Goal: Find specific page/section: Find specific page/section

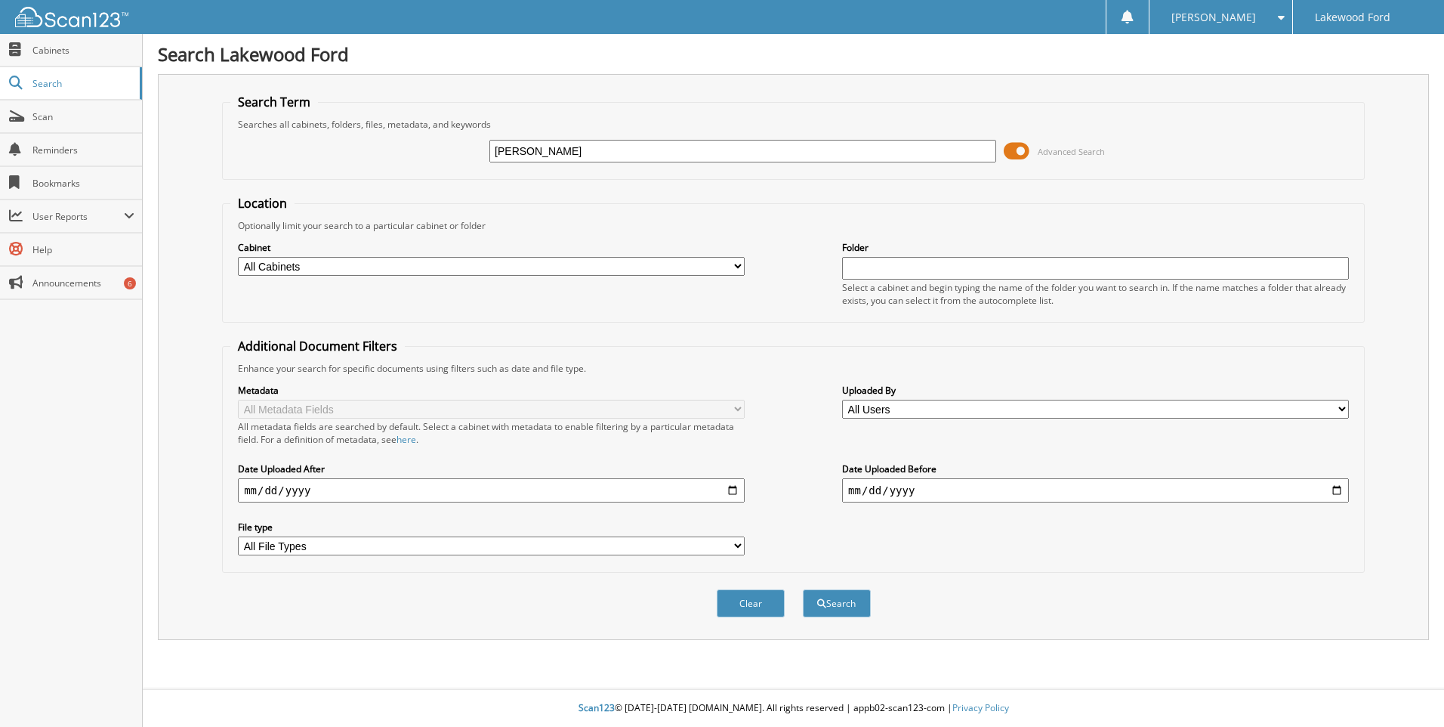
type input "[PERSON_NAME]"
click at [803, 589] on button "Search" at bounding box center [837, 603] width 68 height 28
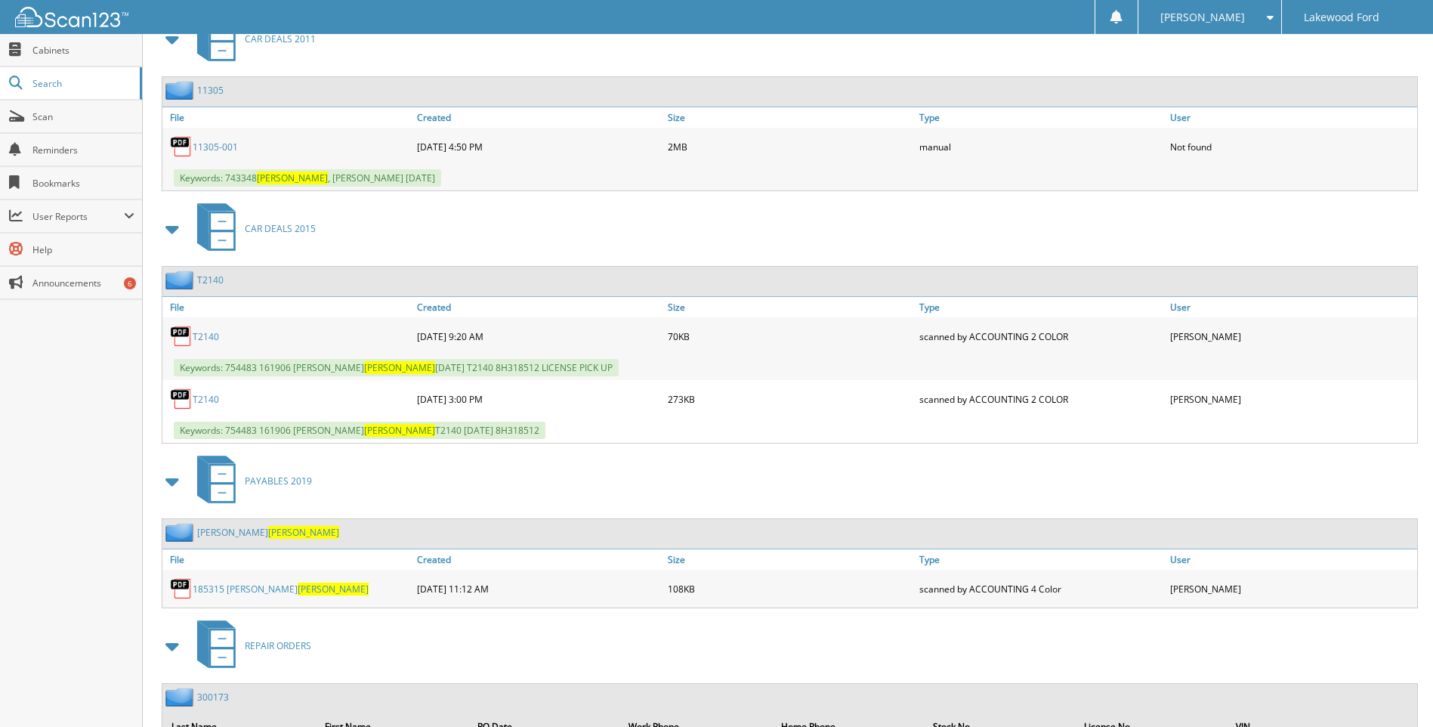
scroll to position [680, 0]
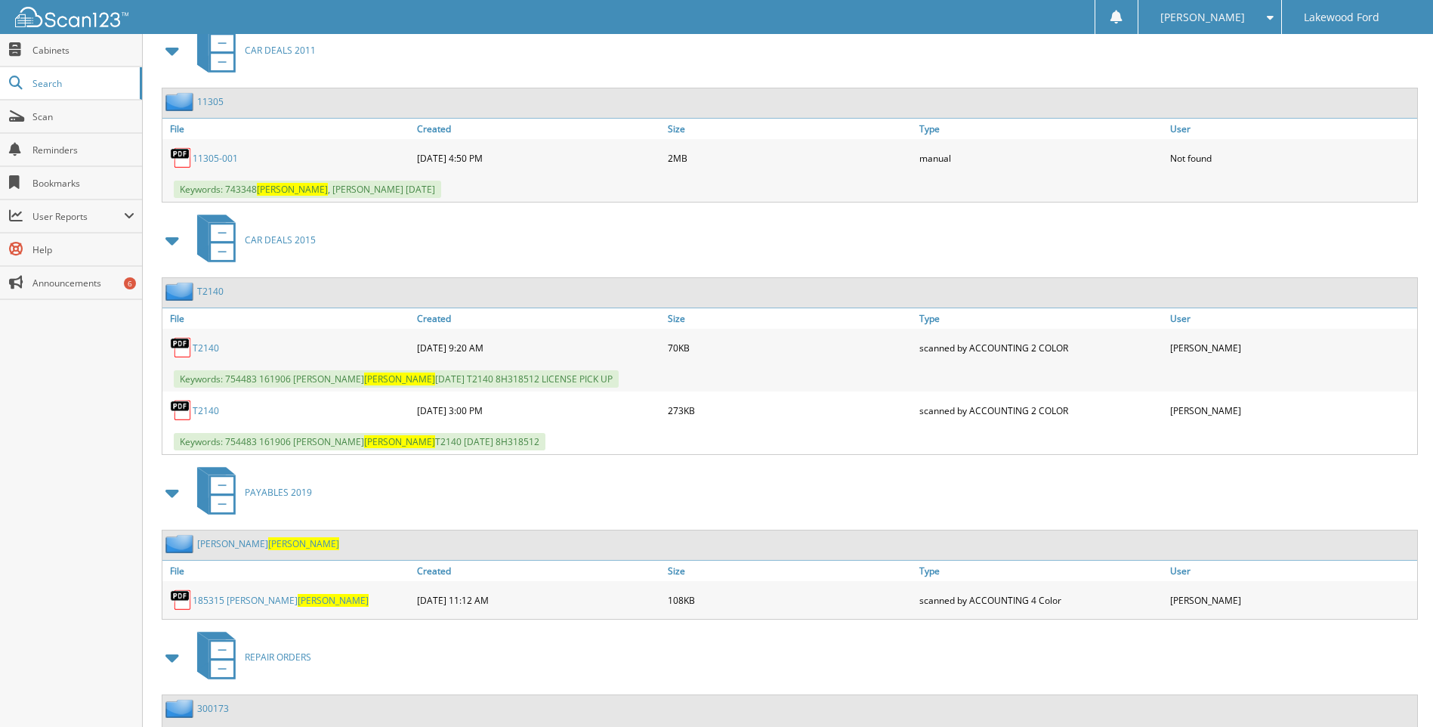
click at [205, 348] on link "T2140" at bounding box center [206, 347] width 26 height 13
click at [215, 414] on link "T2140" at bounding box center [206, 410] width 26 height 13
click at [202, 412] on link "T2140" at bounding box center [206, 410] width 26 height 13
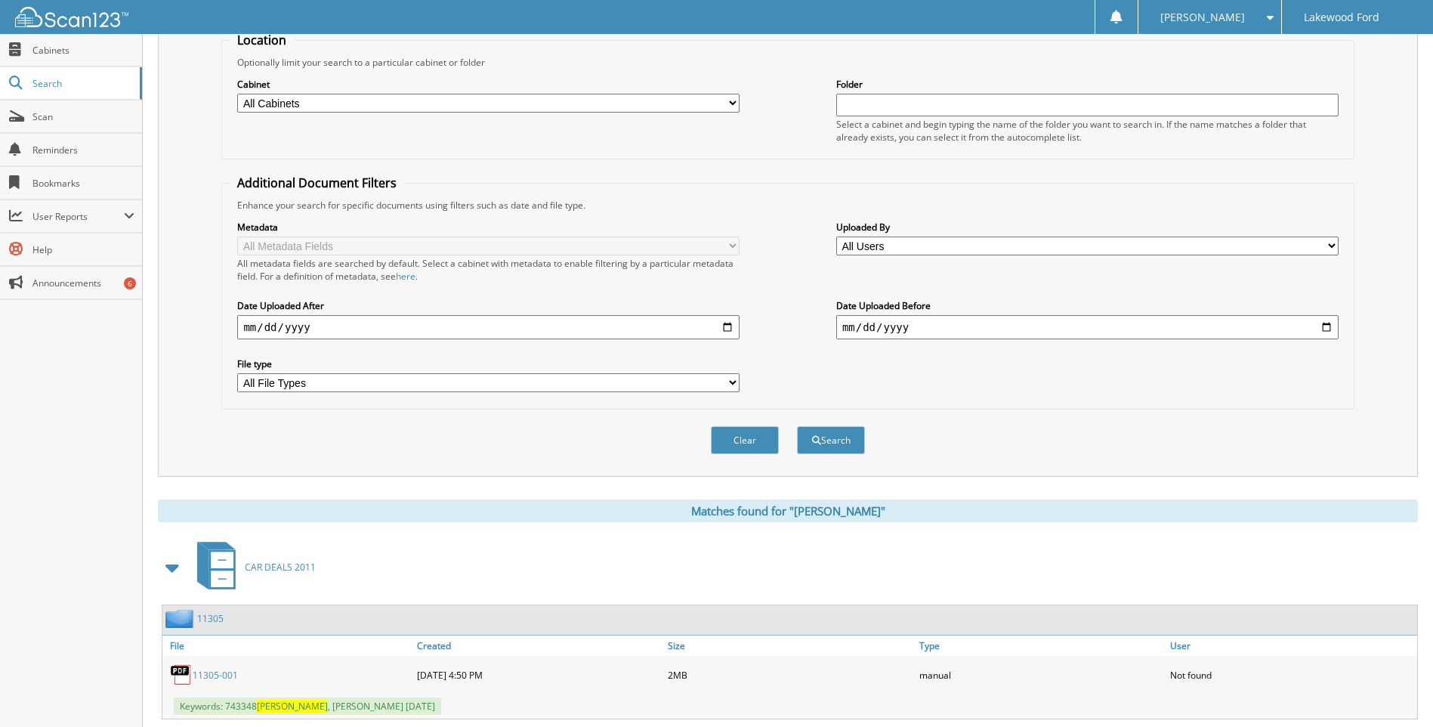
scroll to position [0, 0]
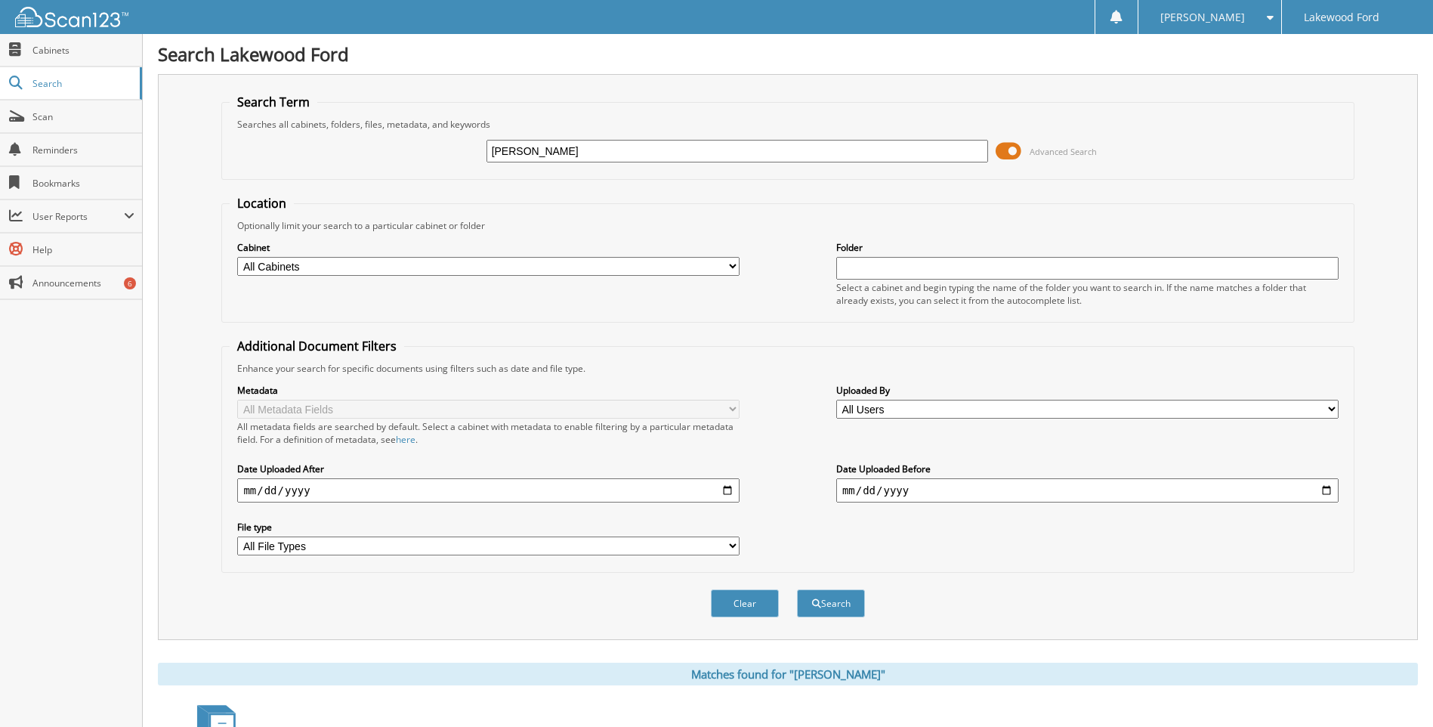
drag, startPoint x: 592, startPoint y: 156, endPoint x: 480, endPoint y: 165, distance: 112.1
click at [480, 165] on div "[PERSON_NAME] Advanced Search" at bounding box center [788, 151] width 1116 height 41
type input "T2140"
click at [797, 589] on button "Search" at bounding box center [831, 603] width 68 height 28
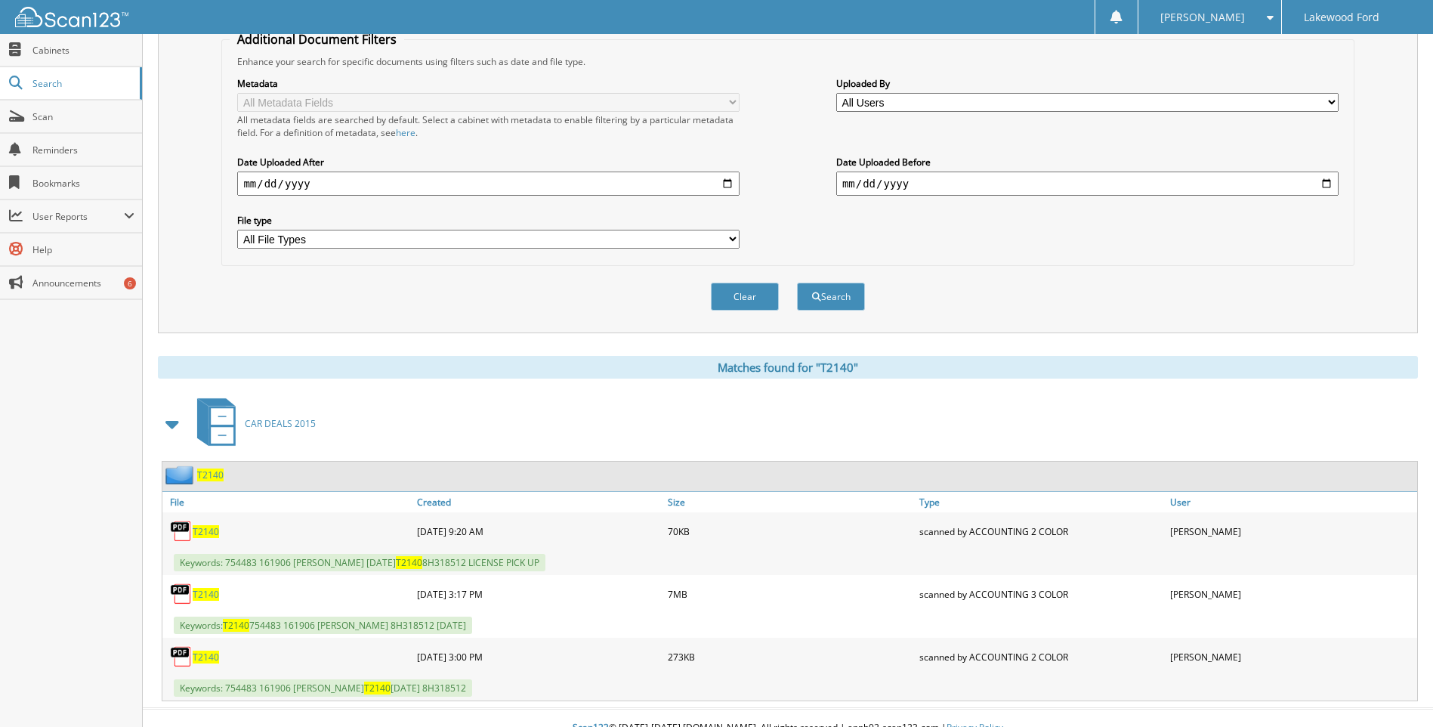
scroll to position [327, 0]
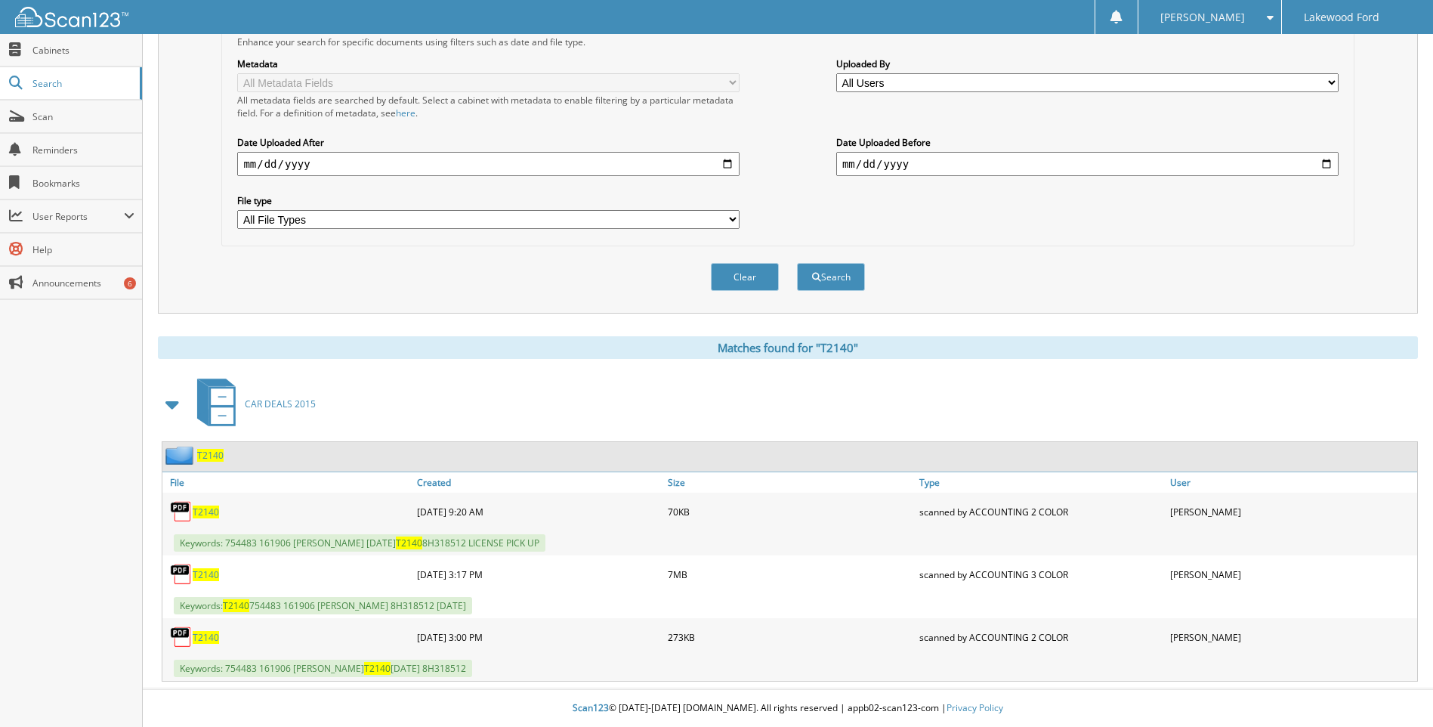
click at [208, 571] on span "T2140" at bounding box center [206, 574] width 26 height 13
